Goal: Task Accomplishment & Management: Manage account settings

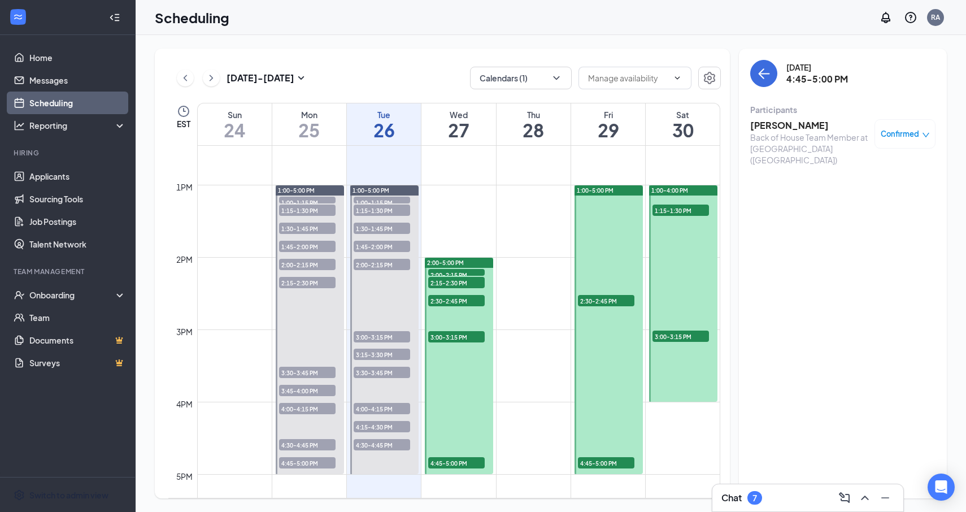
scroll to position [840, 0]
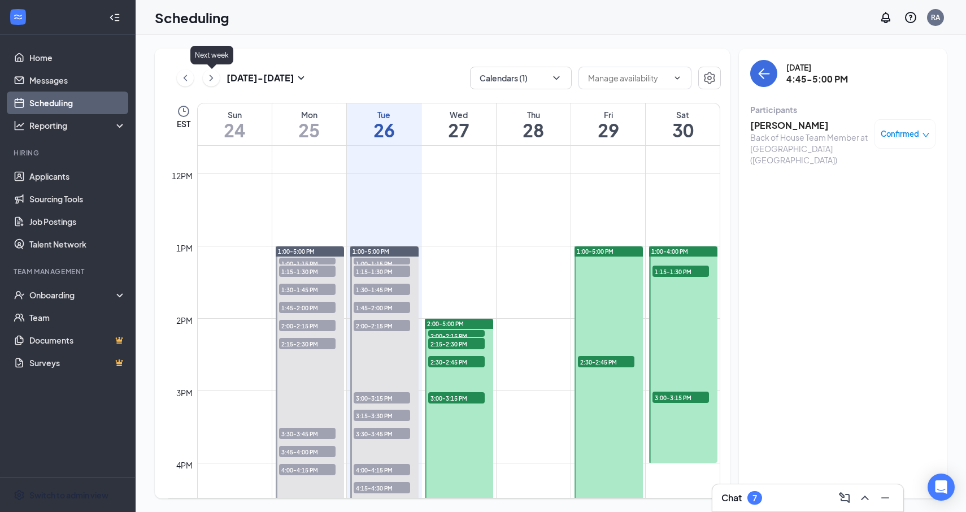
click at [208, 82] on icon "ChevronRight" at bounding box center [211, 78] width 11 height 14
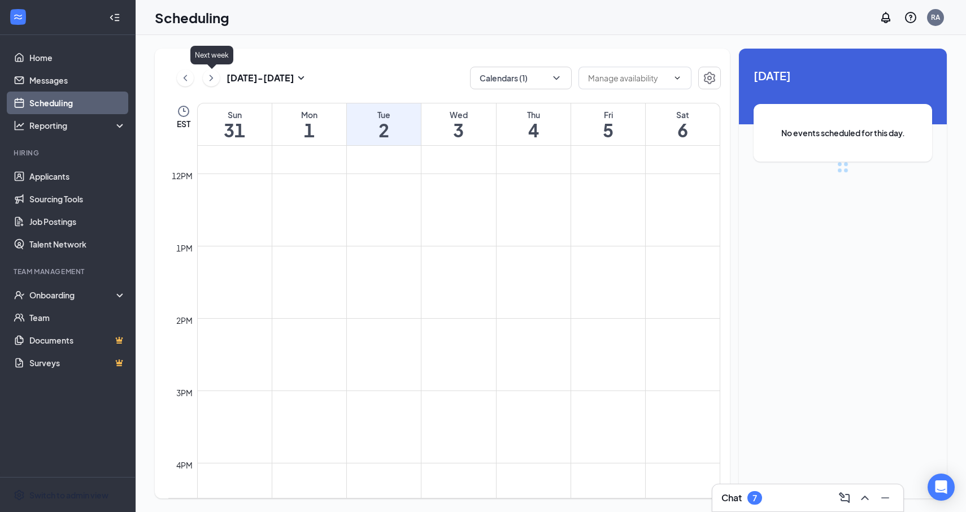
scroll to position [556, 0]
click at [194, 75] on div "[DATE] - [DATE]" at bounding box center [242, 78] width 131 height 23
click at [188, 77] on icon "ChevronLeft" at bounding box center [185, 78] width 11 height 14
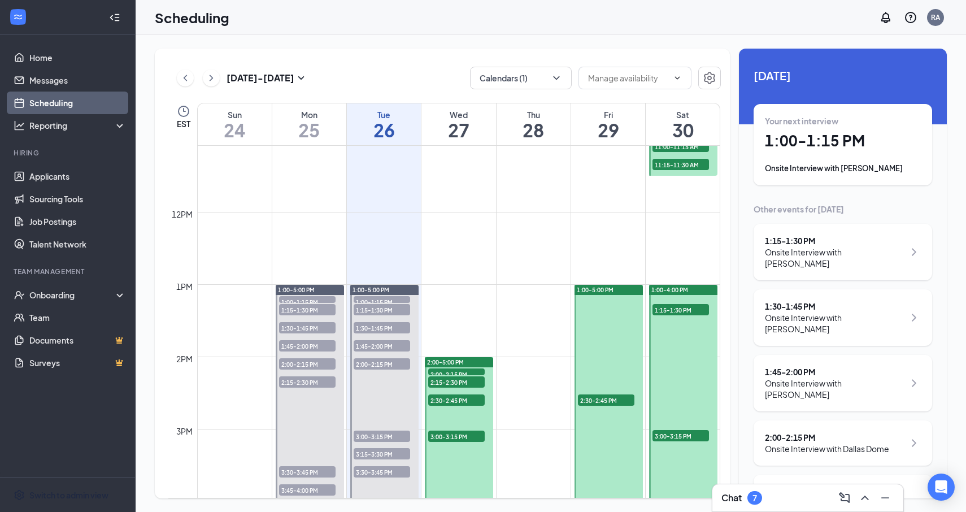
scroll to position [804, 0]
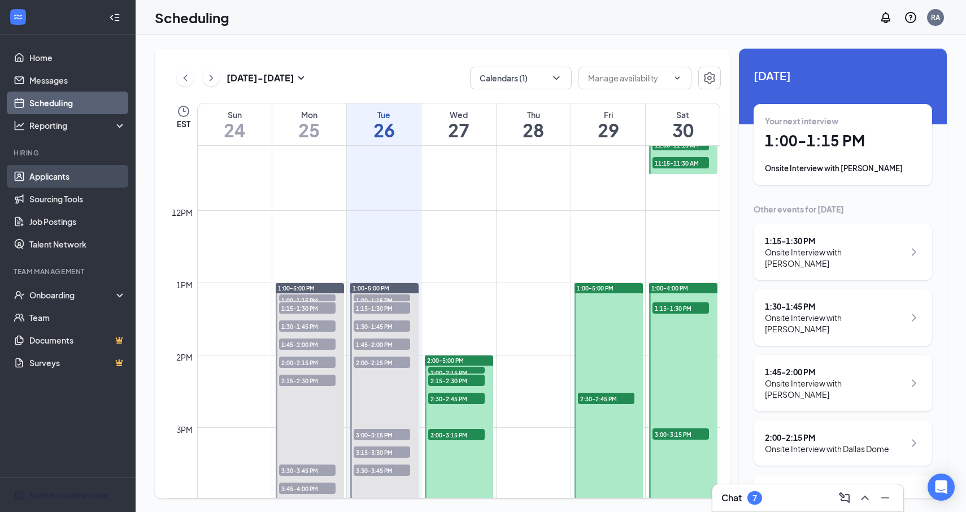
click at [89, 168] on link "Applicants" at bounding box center [77, 176] width 97 height 23
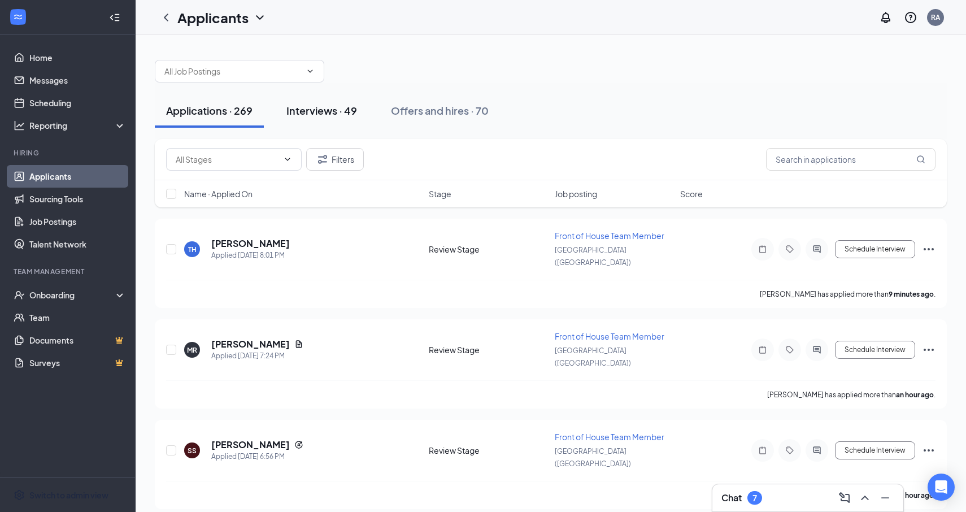
click at [326, 104] on div "Interviews · 49" at bounding box center [322, 110] width 71 height 14
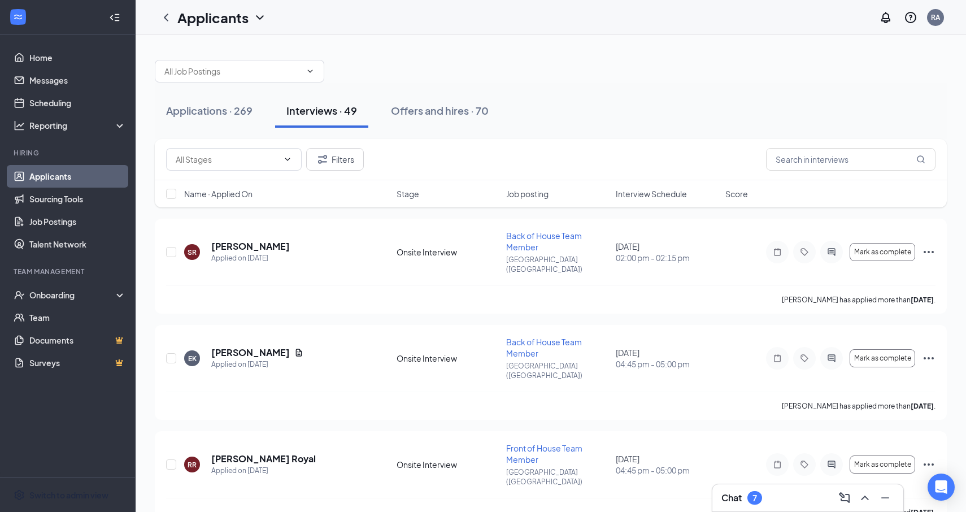
click at [649, 197] on span "Interview Schedule" at bounding box center [651, 193] width 71 height 11
click at [648, 196] on span "Interview Schedule" at bounding box center [651, 193] width 71 height 11
click at [242, 110] on div "Applications · 269" at bounding box center [209, 110] width 86 height 14
